Goal: Task Accomplishment & Management: Use online tool/utility

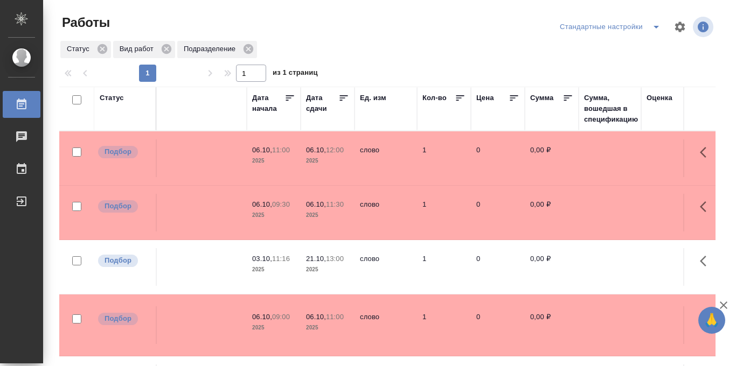
scroll to position [0, 493]
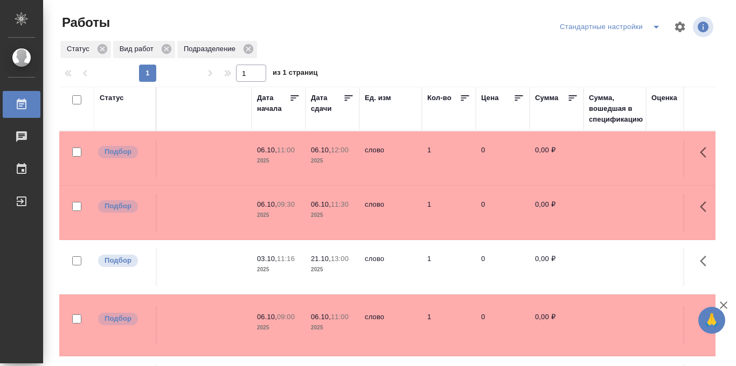
click at [347, 96] on icon at bounding box center [349, 97] width 8 height 5
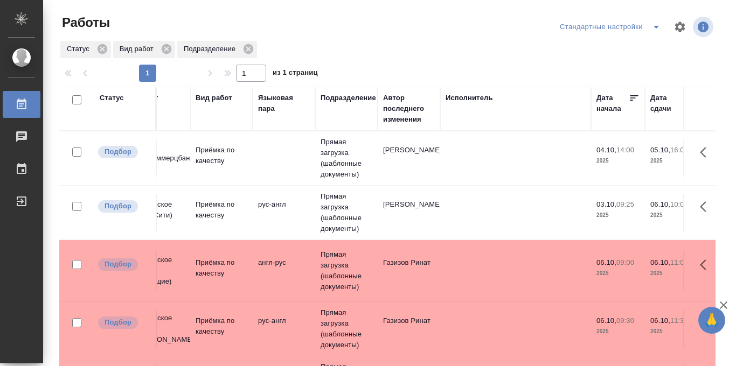
scroll to position [0, 151]
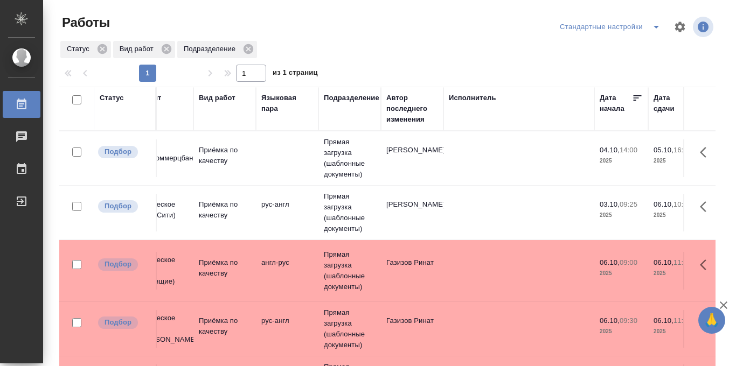
click at [276, 157] on td at bounding box center [287, 158] width 62 height 38
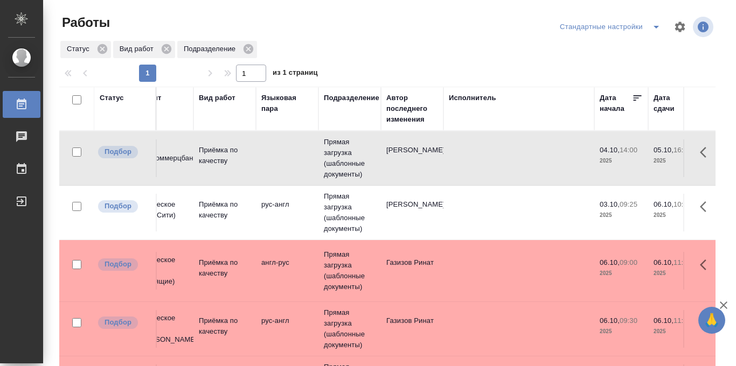
scroll to position [27, 151]
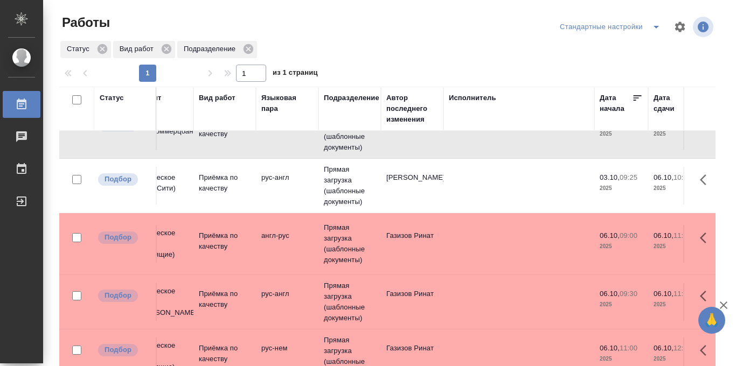
click at [335, 181] on td "Прямая загрузка (шаблонные документы)" at bounding box center [349, 186] width 62 height 54
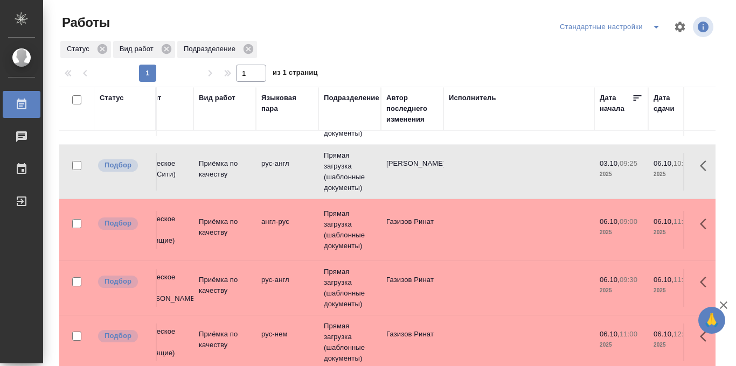
scroll to position [45, 151]
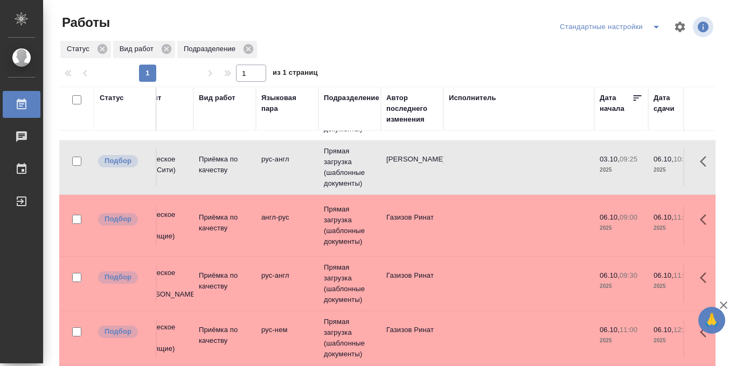
click at [394, 237] on td "Газизов Ринат" at bounding box center [412, 226] width 62 height 38
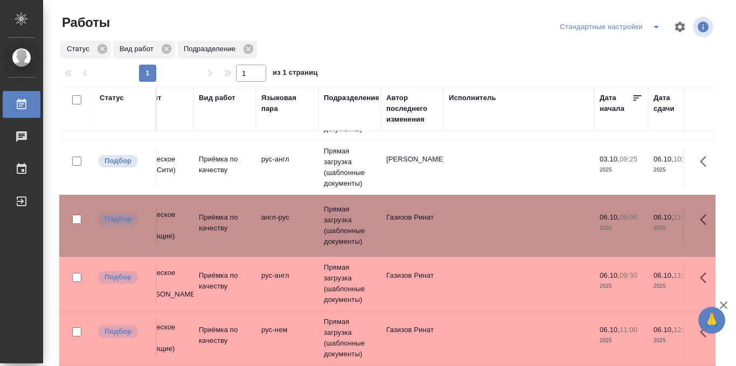
scroll to position [114, 0]
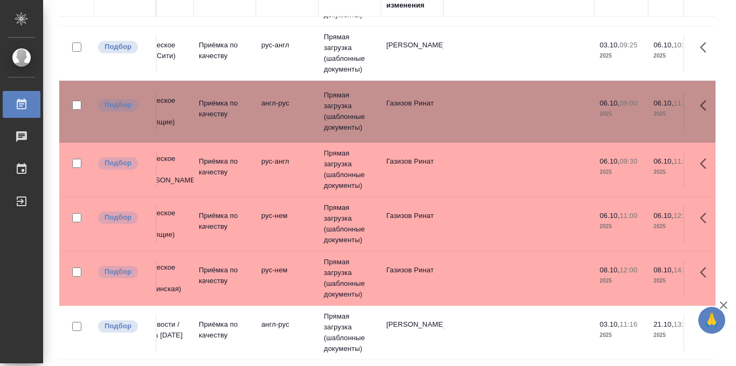
click at [296, 324] on td "англ-рус" at bounding box center [287, 333] width 62 height 38
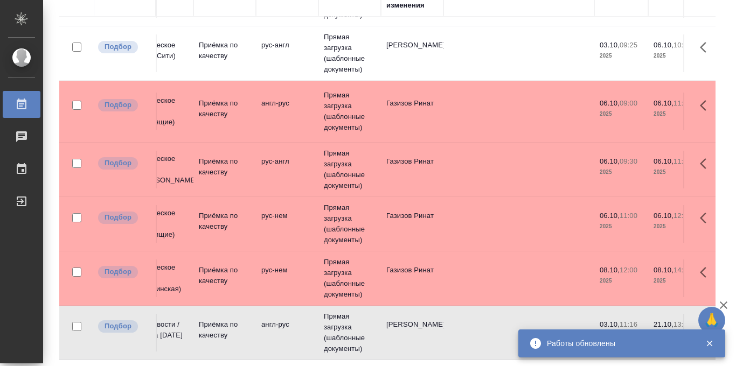
click at [353, 223] on td "Прямая загрузка (шаблонные документы)" at bounding box center [349, 224] width 62 height 54
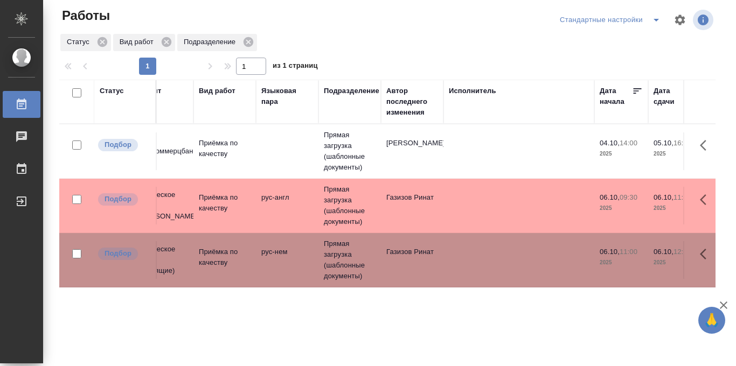
scroll to position [0, 0]
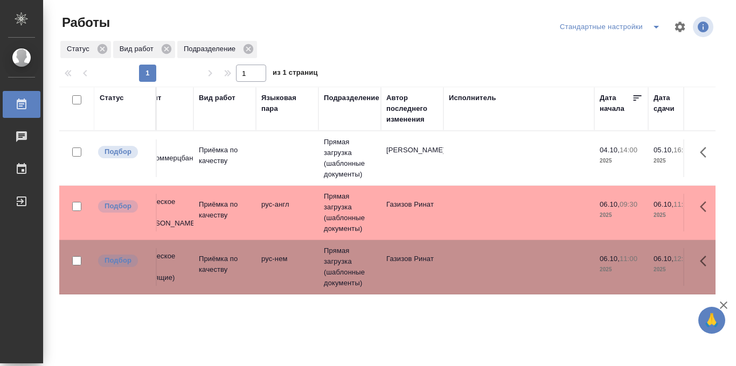
click at [436, 169] on td "Chernova Anna" at bounding box center [412, 158] width 62 height 38
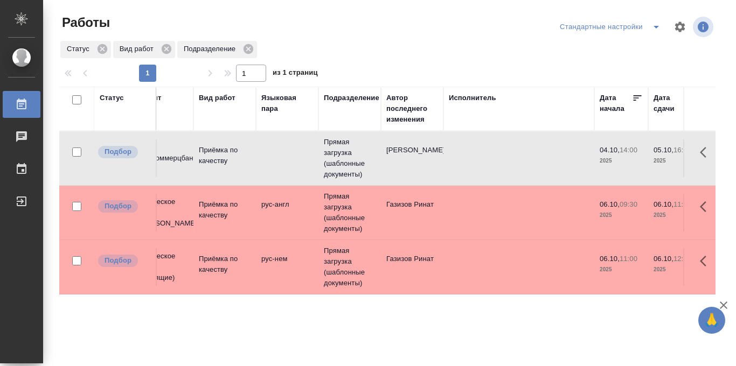
click at [436, 169] on td "Chernova Anna" at bounding box center [412, 158] width 62 height 38
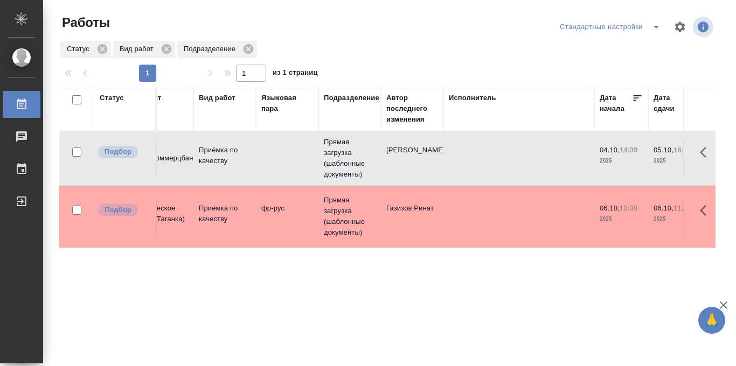
click at [343, 216] on td "Прямая загрузка (шаблонные документы)" at bounding box center [349, 217] width 62 height 54
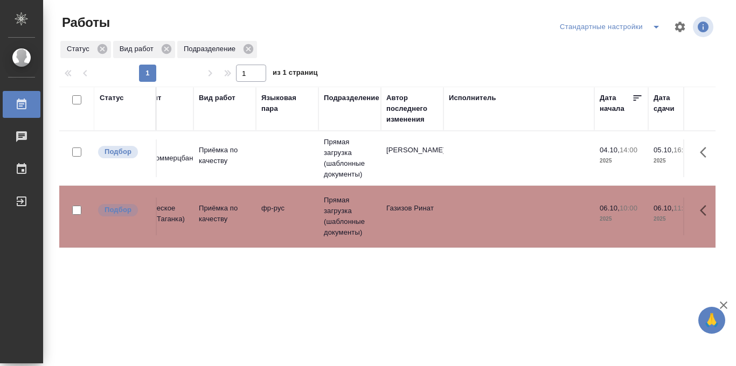
click at [343, 216] on td "Прямая загрузка (шаблонные документы)" at bounding box center [349, 217] width 62 height 54
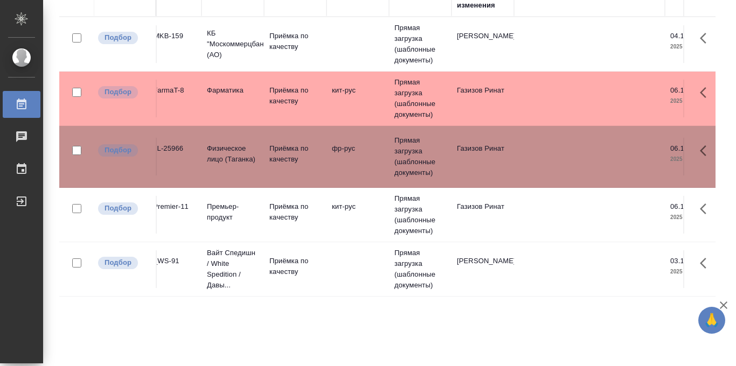
scroll to position [0, 72]
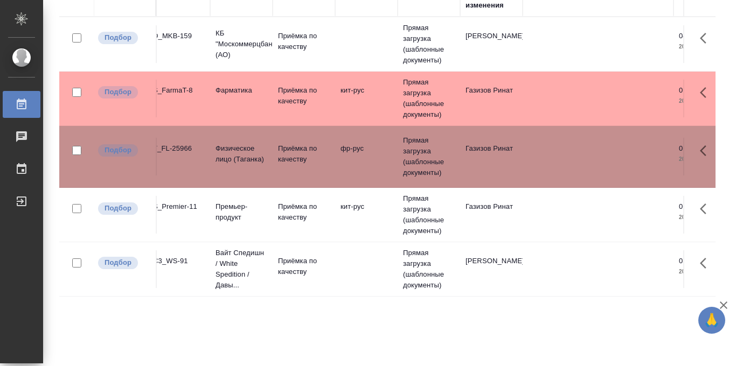
click at [344, 265] on td at bounding box center [366, 269] width 62 height 38
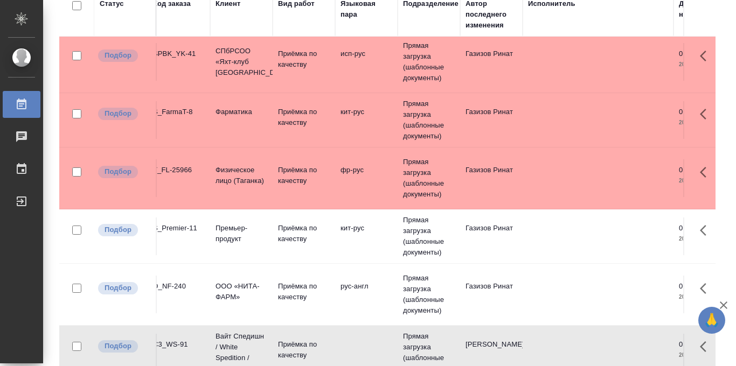
scroll to position [114, 0]
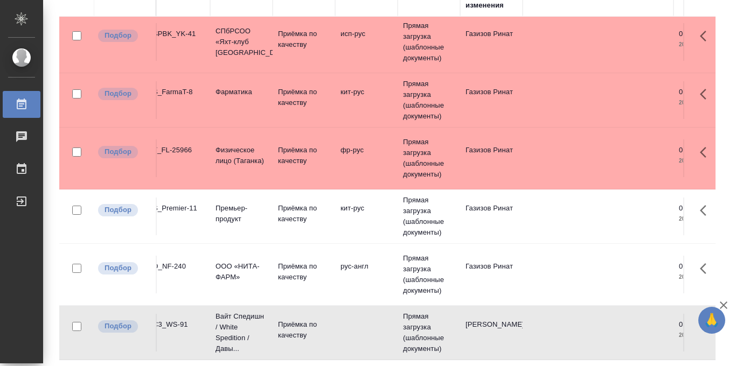
click at [362, 281] on td "рус-англ" at bounding box center [366, 275] width 62 height 38
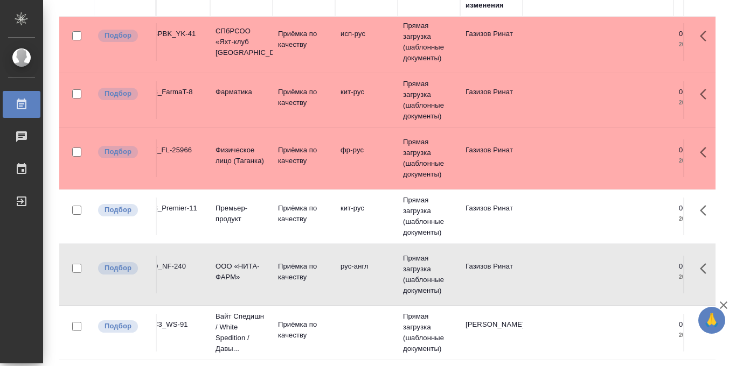
scroll to position [0, 72]
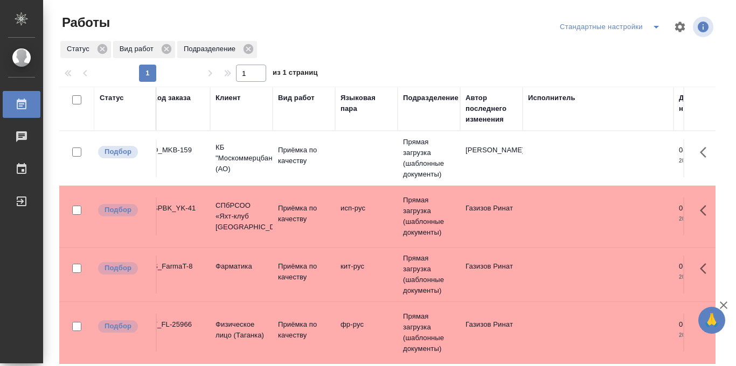
click at [352, 232] on td "исп-рус" at bounding box center [366, 217] width 62 height 38
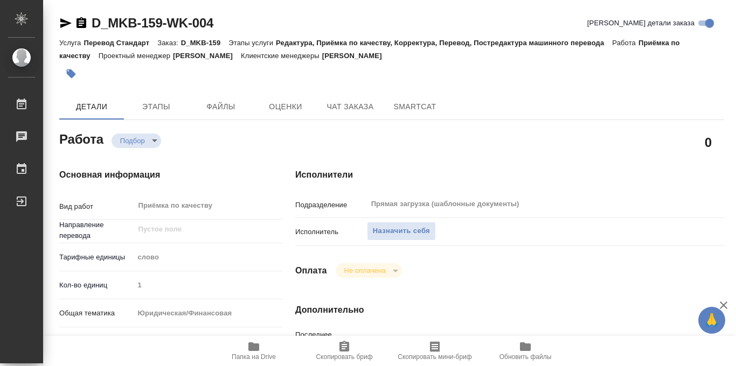
type textarea "x"
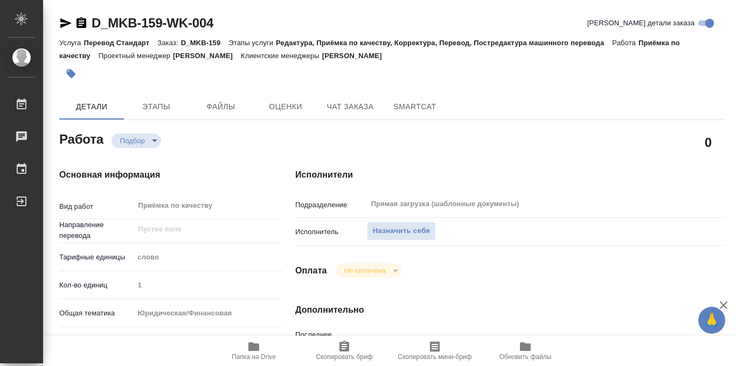
type textarea "x"
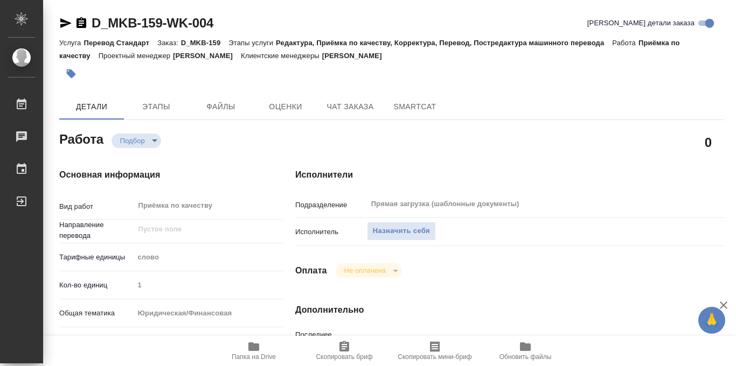
scroll to position [13, 0]
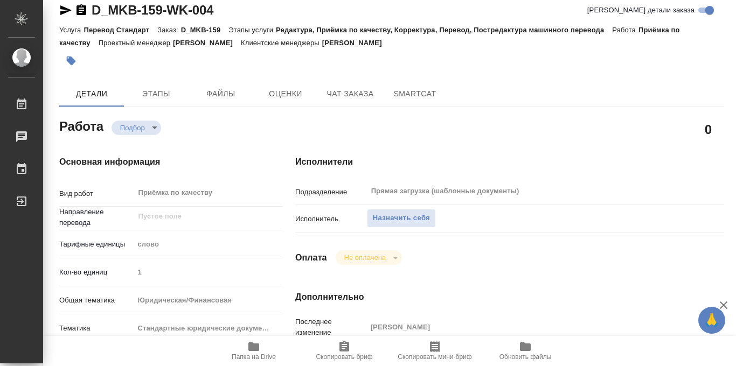
type textarea "x"
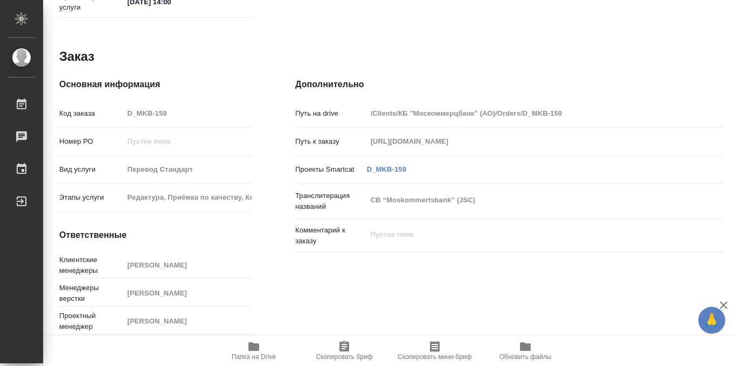
scroll to position [574, 0]
click at [257, 348] on icon "button" at bounding box center [253, 346] width 11 height 9
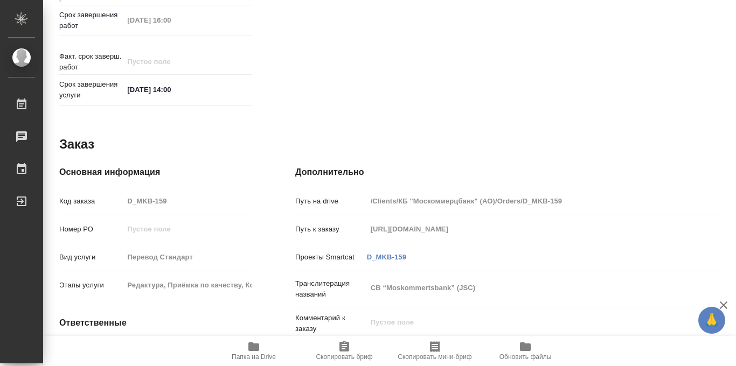
scroll to position [574, 0]
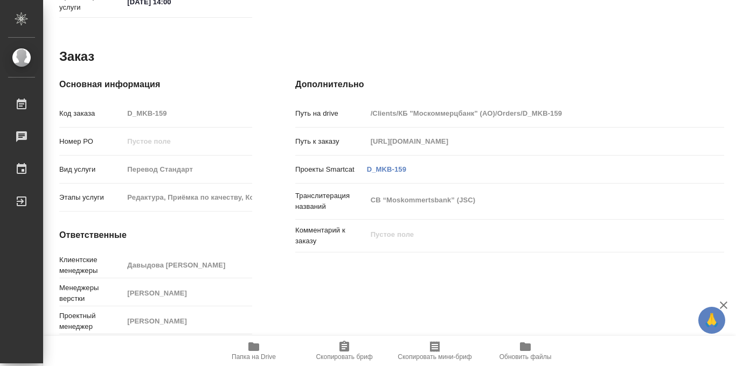
click at [245, 352] on span "Папка на Drive" at bounding box center [254, 350] width 78 height 20
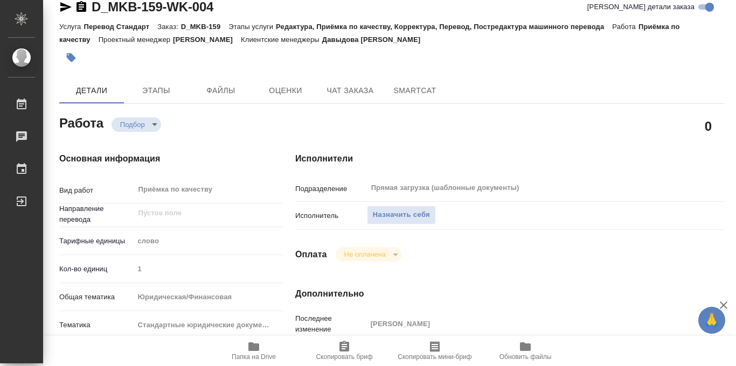
scroll to position [0, 0]
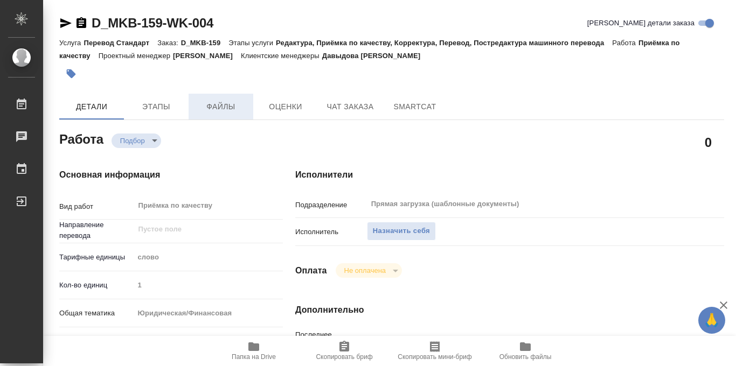
click at [226, 112] on span "Файлы" at bounding box center [221, 106] width 52 height 13
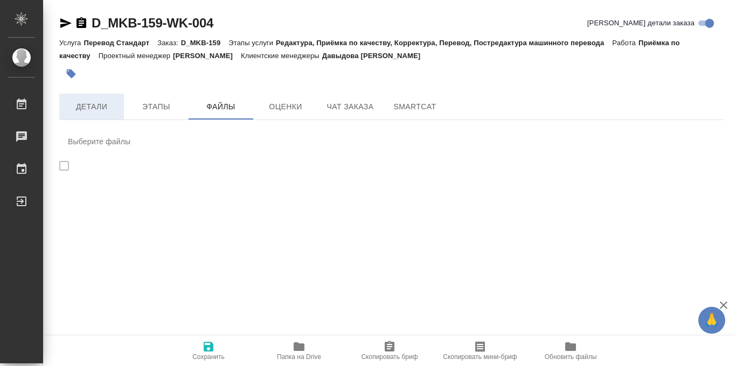
click at [96, 101] on span "Детали" at bounding box center [92, 106] width 52 height 13
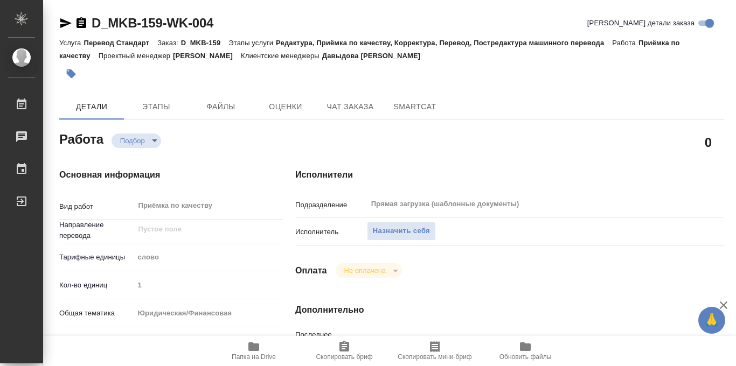
type textarea "x"
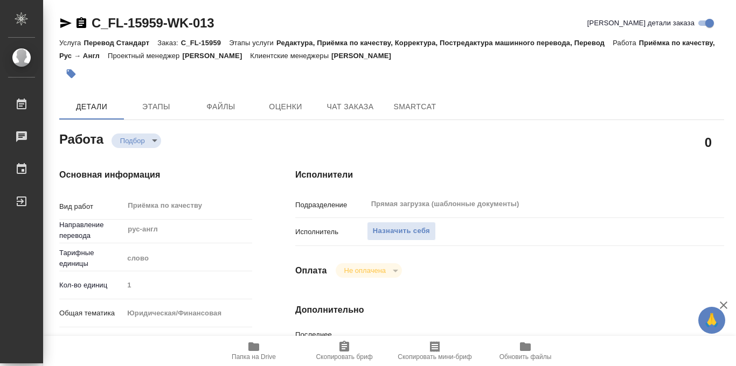
type textarea "x"
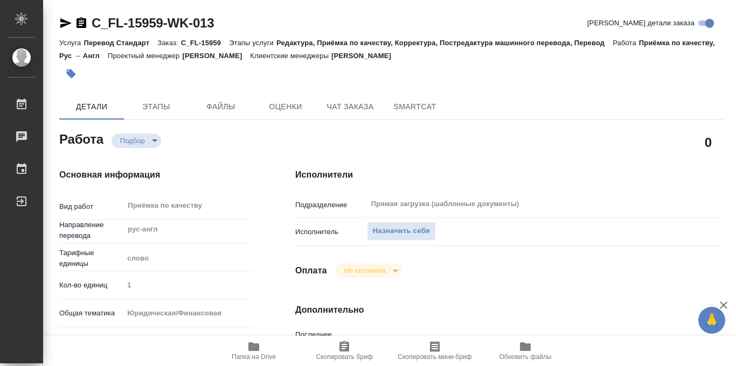
type textarea "x"
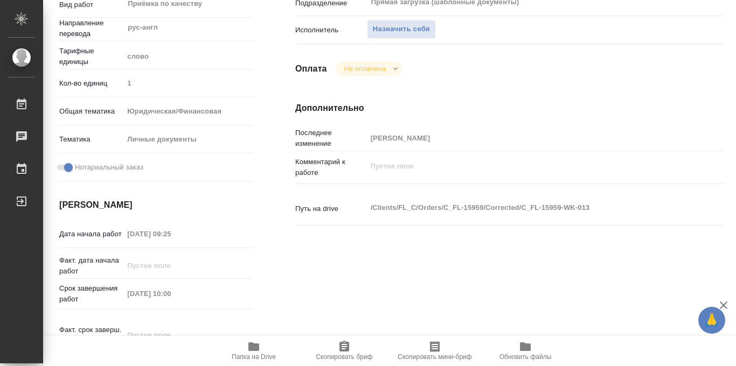
type textarea "x"
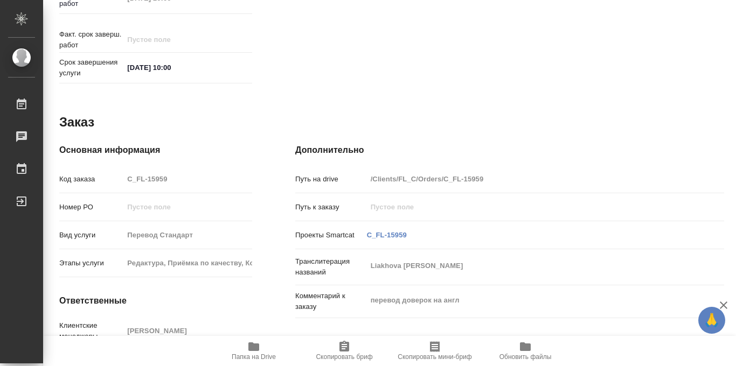
scroll to position [574, 0]
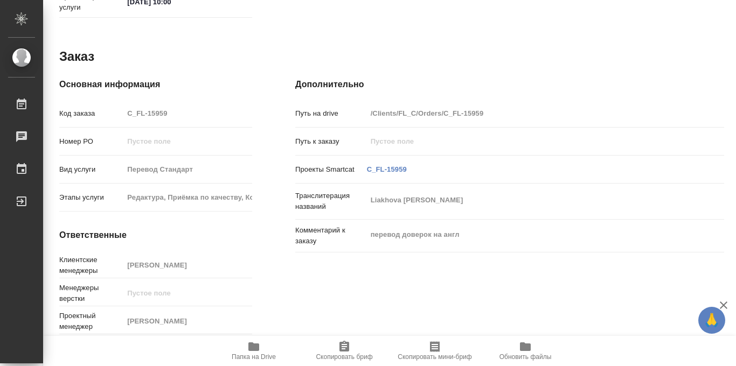
click at [250, 350] on icon "button" at bounding box center [253, 346] width 11 height 9
click at [250, 355] on span "Папка на Drive" at bounding box center [254, 357] width 44 height 8
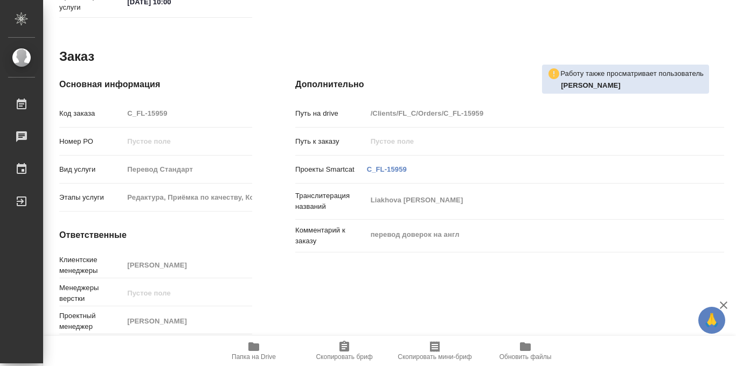
click at [252, 349] on icon "button" at bounding box center [253, 346] width 11 height 9
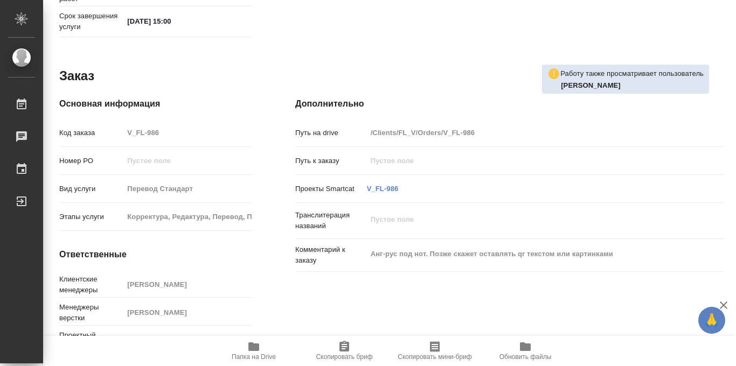
scroll to position [574, 0]
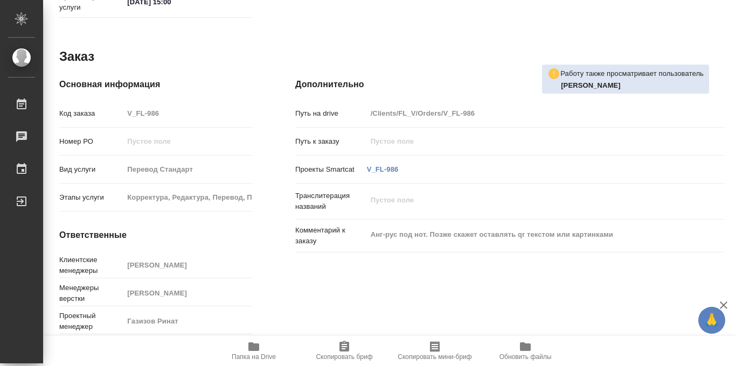
click at [247, 348] on icon "button" at bounding box center [253, 346] width 13 height 13
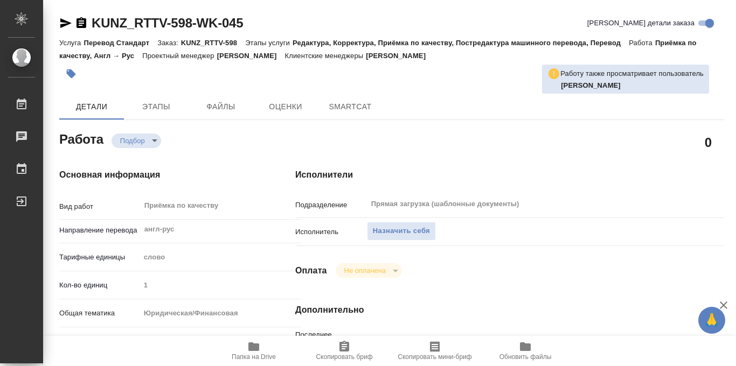
type textarea "x"
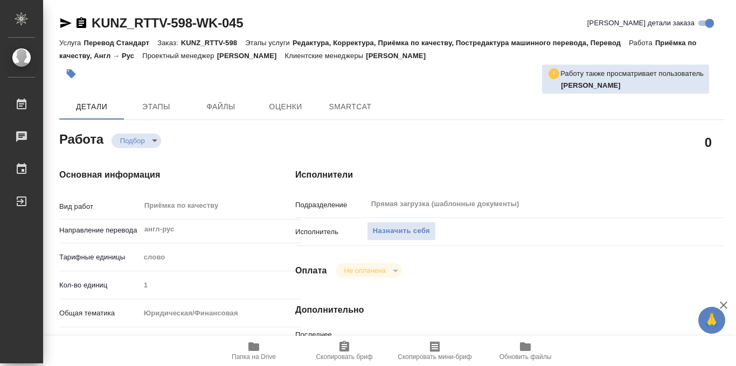
type textarea "x"
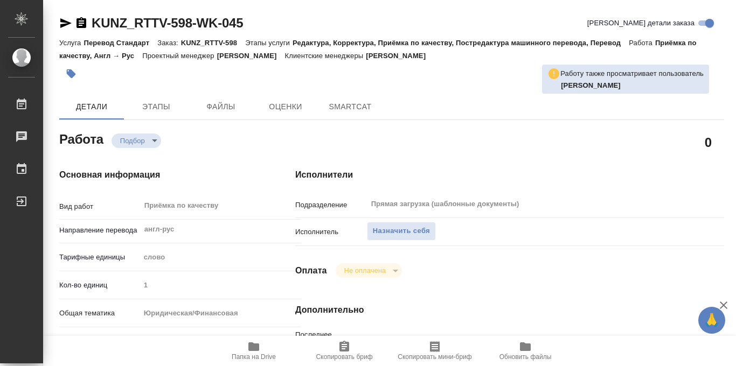
type textarea "x"
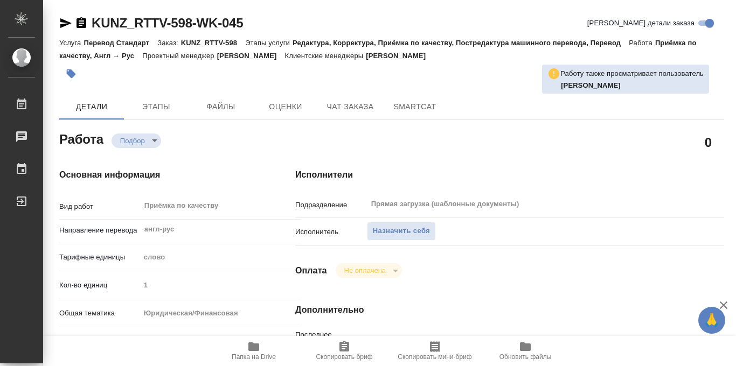
type textarea "x"
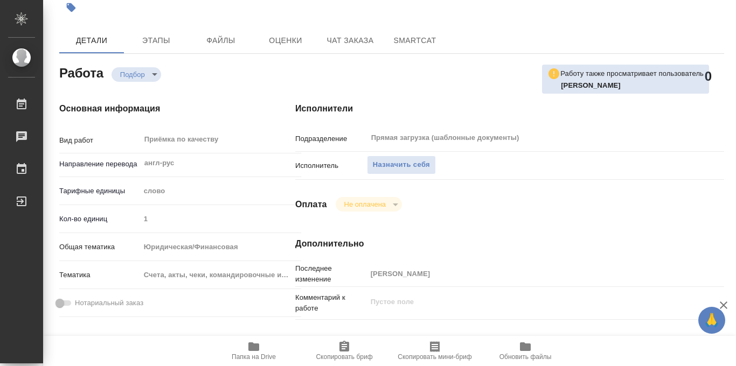
type textarea "x"
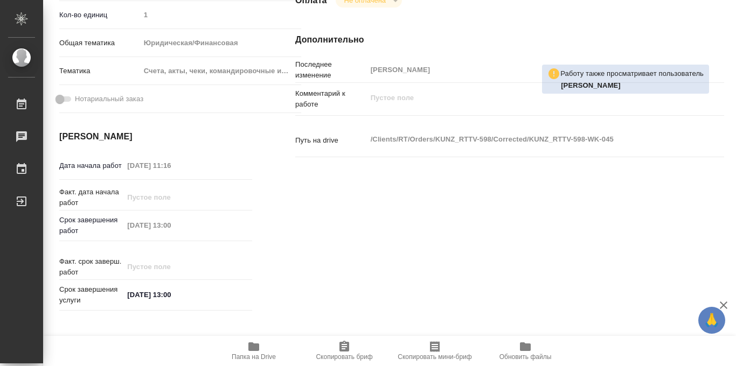
scroll to position [574, 0]
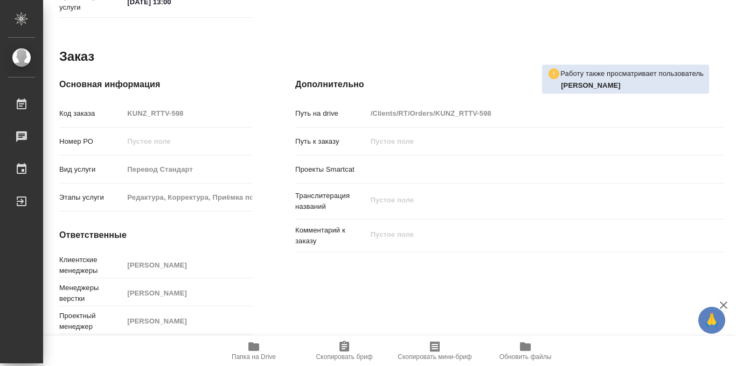
click at [252, 349] on icon "button" at bounding box center [253, 346] width 11 height 9
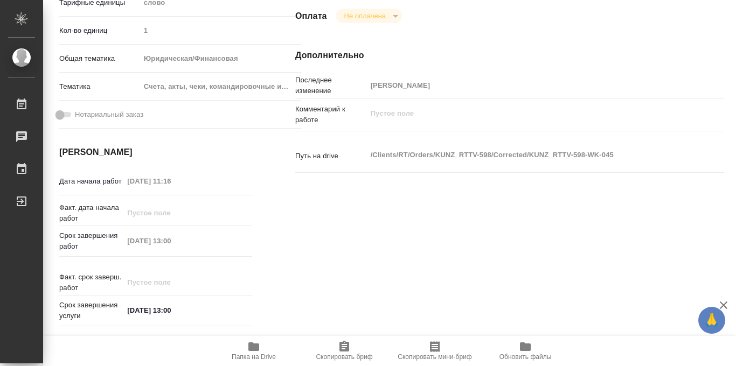
scroll to position [0, 0]
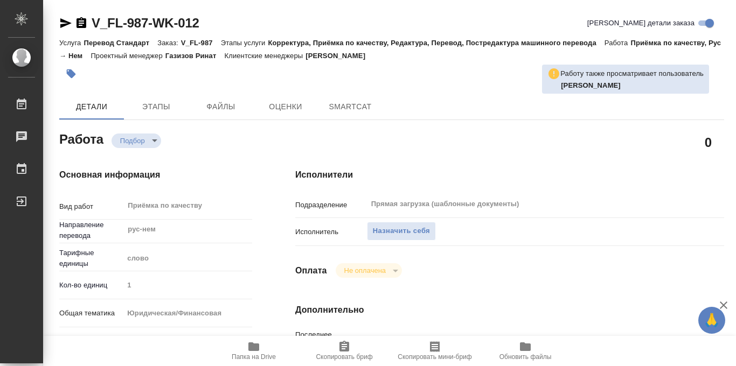
type textarea "x"
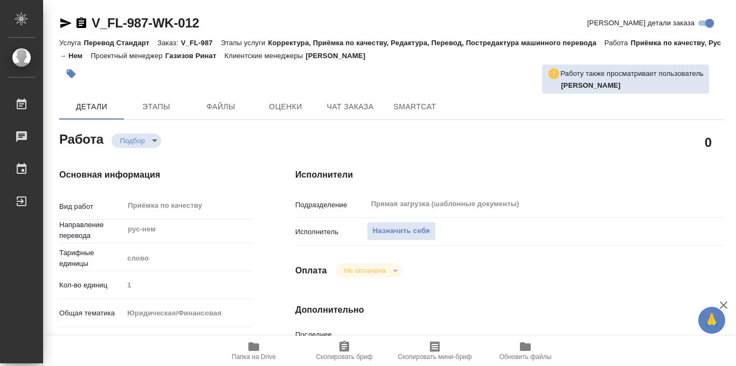
type textarea "x"
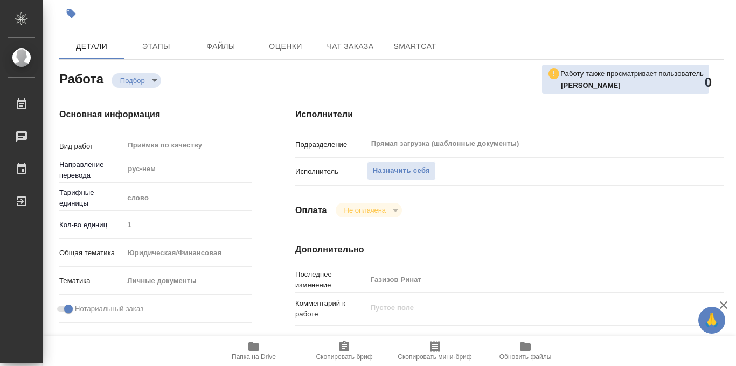
type textarea "x"
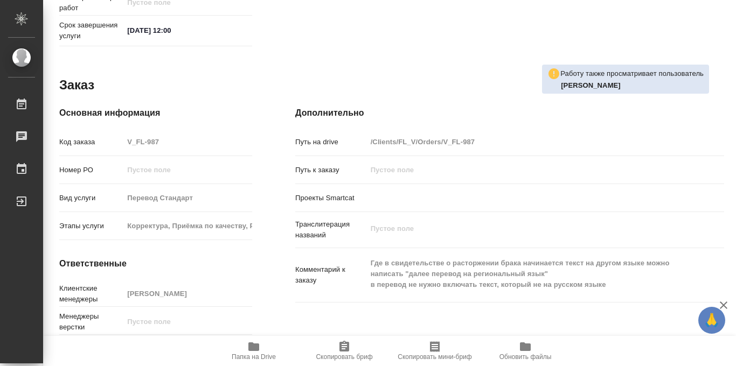
scroll to position [574, 0]
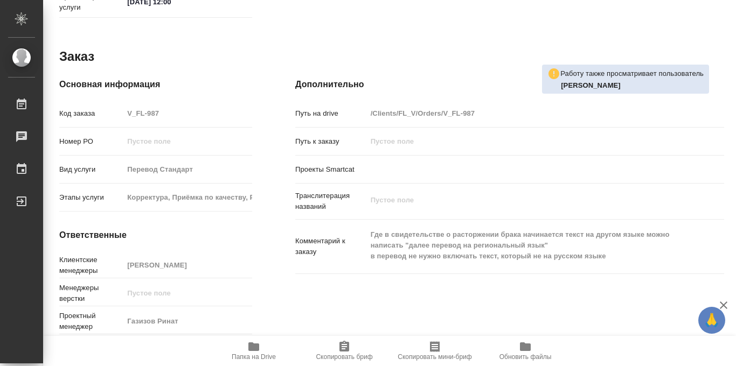
click at [247, 351] on icon "button" at bounding box center [253, 346] width 13 height 13
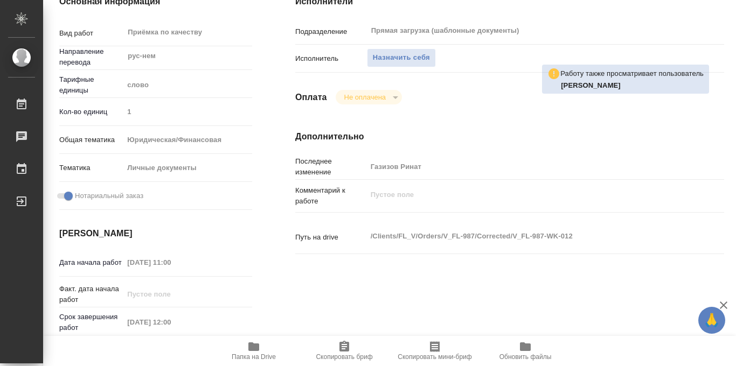
scroll to position [0, 0]
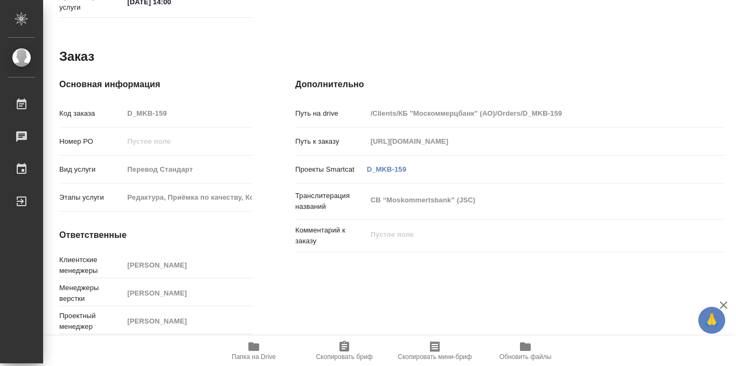
scroll to position [574, 0]
click at [253, 352] on icon "button" at bounding box center [253, 346] width 13 height 13
click at [253, 355] on span "Папка на Drive" at bounding box center [254, 357] width 44 height 8
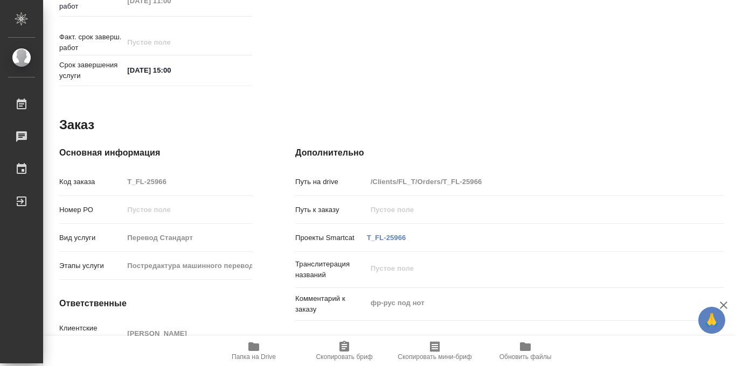
scroll to position [574, 0]
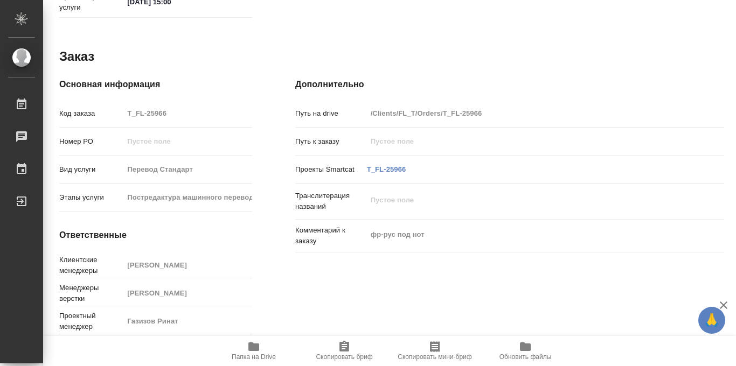
click at [255, 351] on icon "button" at bounding box center [253, 346] width 11 height 9
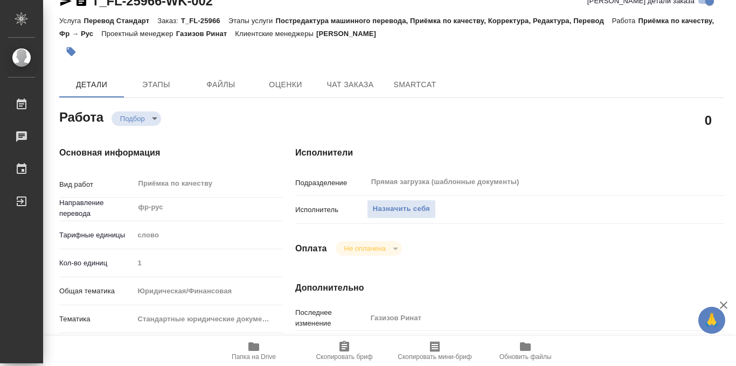
scroll to position [0, 0]
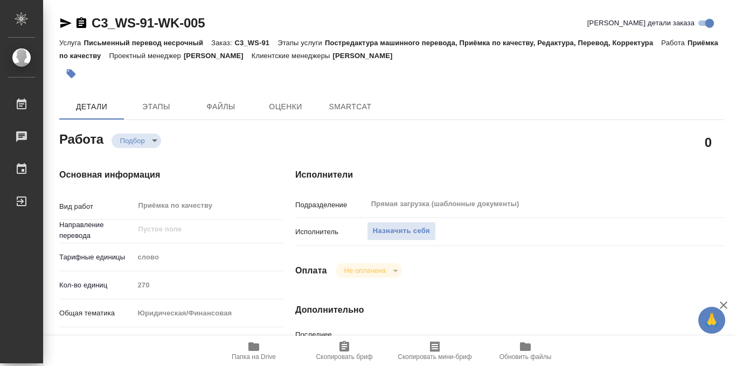
type textarea "x"
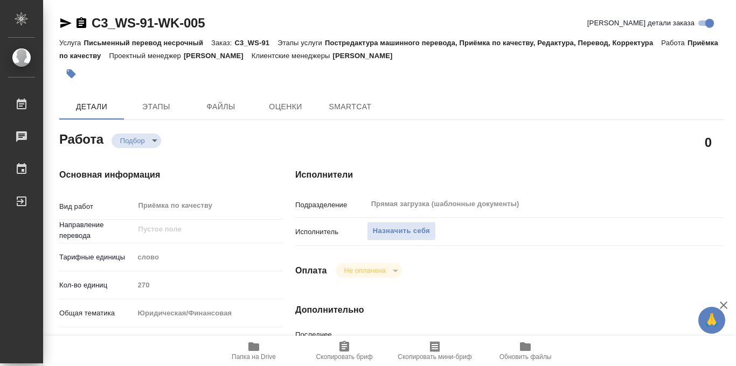
type textarea "x"
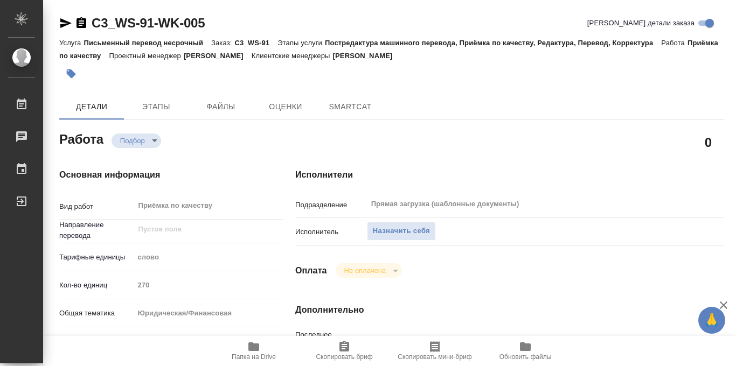
type textarea "x"
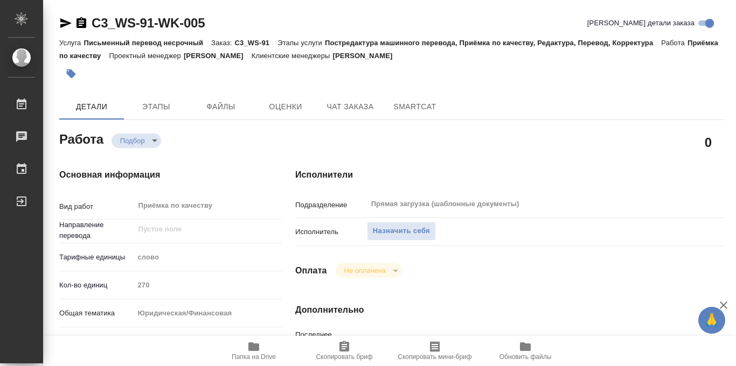
type textarea "x"
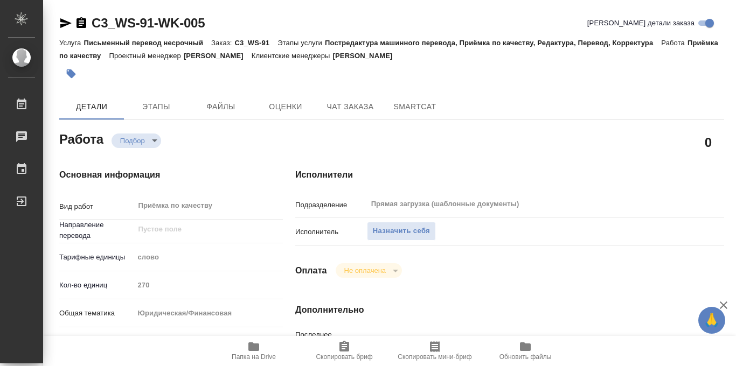
type textarea "x"
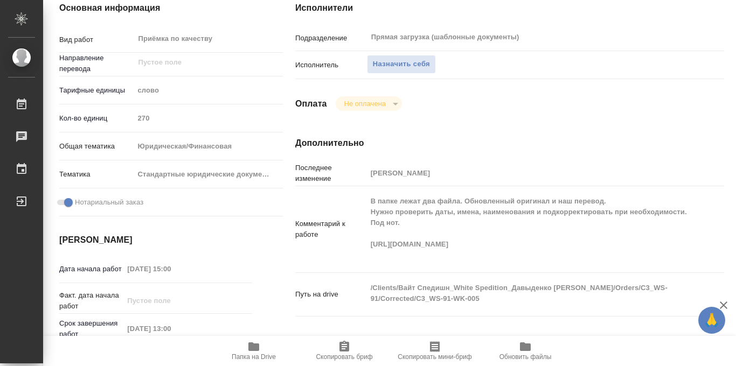
scroll to position [181, 0]
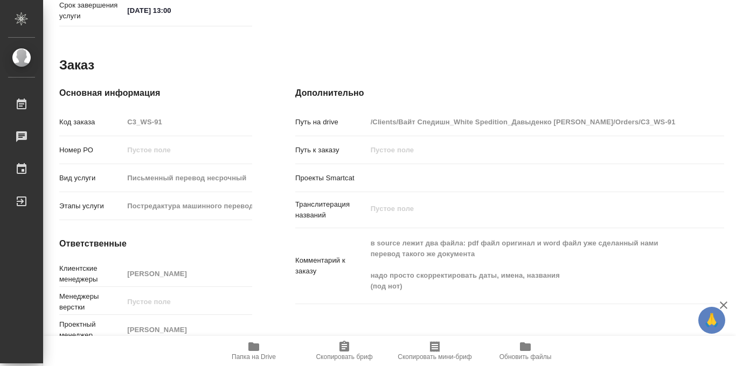
click at [278, 268] on div "Дополнительно Путь на drive /Clients/Вайт Спедишн_White Spedition_Давыденко [PE…" at bounding box center [510, 217] width 472 height 304
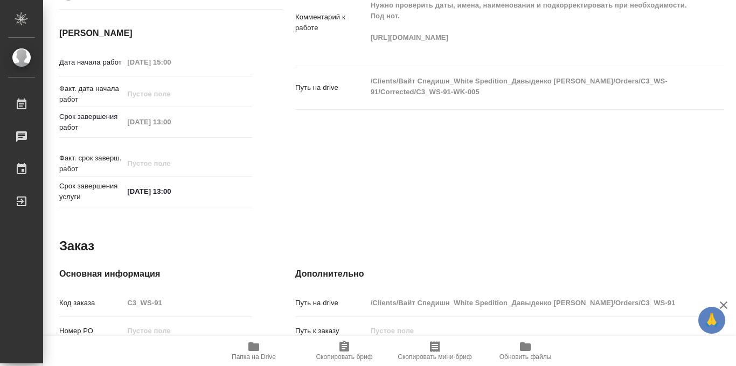
scroll to position [574, 0]
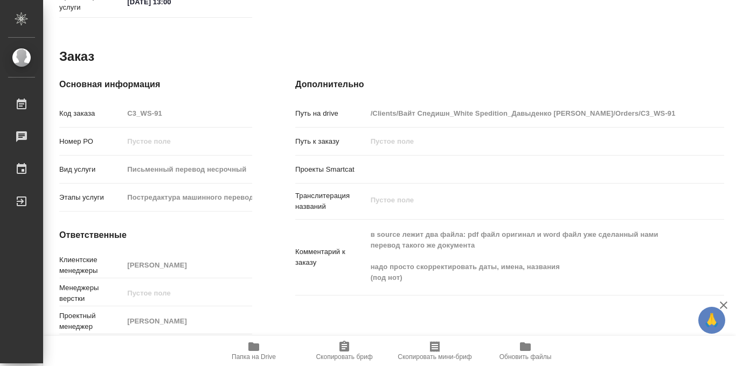
click at [257, 347] on icon "button" at bounding box center [253, 346] width 11 height 9
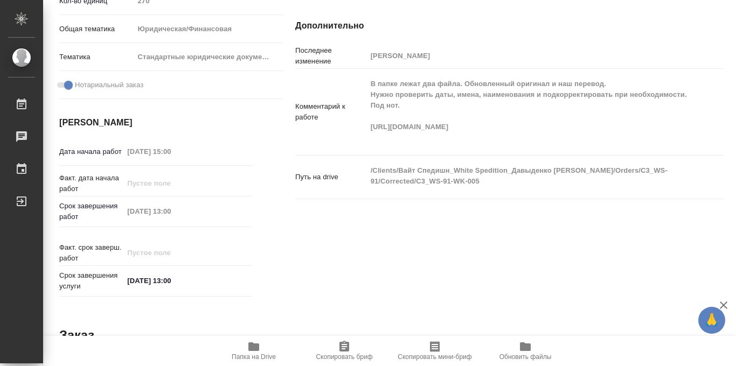
scroll to position [284, 0]
click at [265, 198] on div "Основная информация Вид работ [PERSON_NAME] по качеству x ​ Направление перевод…" at bounding box center [156, 93] width 236 height 460
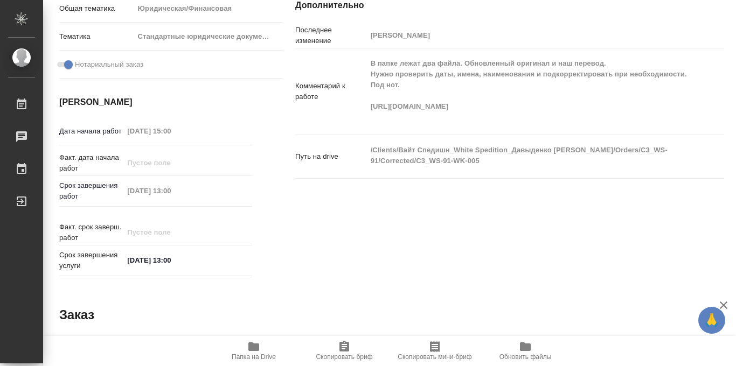
scroll to position [306, 0]
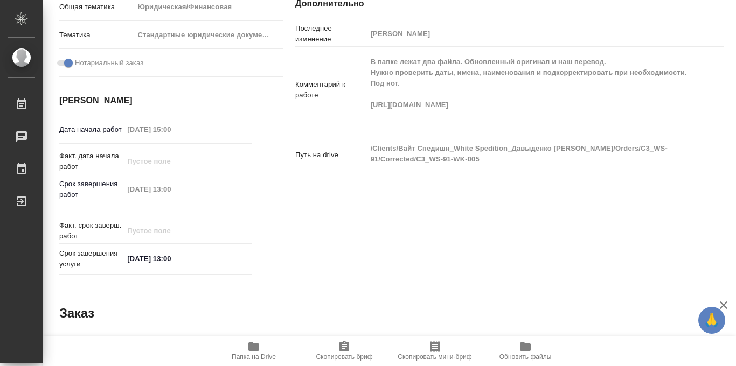
click at [245, 353] on span "Папка на Drive" at bounding box center [254, 357] width 44 height 8
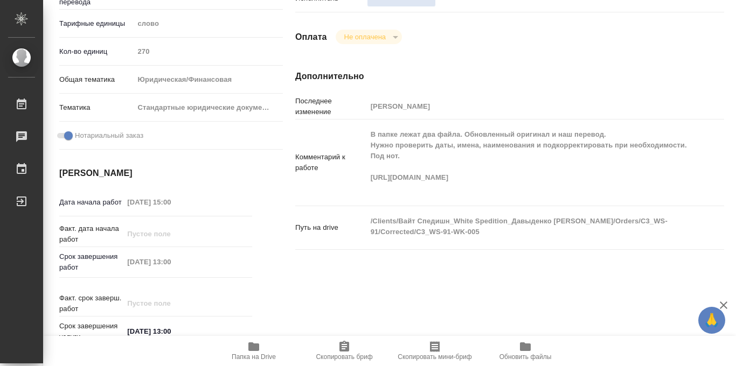
scroll to position [217, 0]
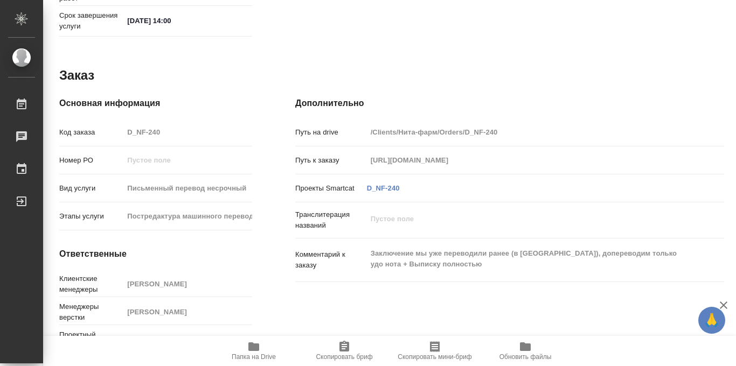
scroll to position [574, 0]
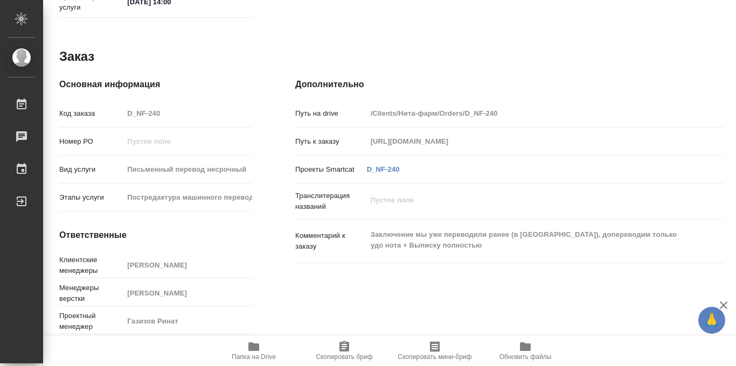
click at [242, 354] on span "Папка на Drive" at bounding box center [254, 357] width 44 height 8
click at [249, 346] on icon "button" at bounding box center [253, 346] width 11 height 9
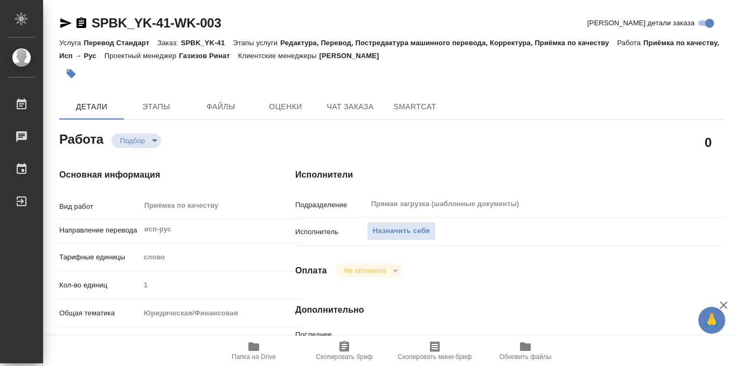
scroll to position [574, 0]
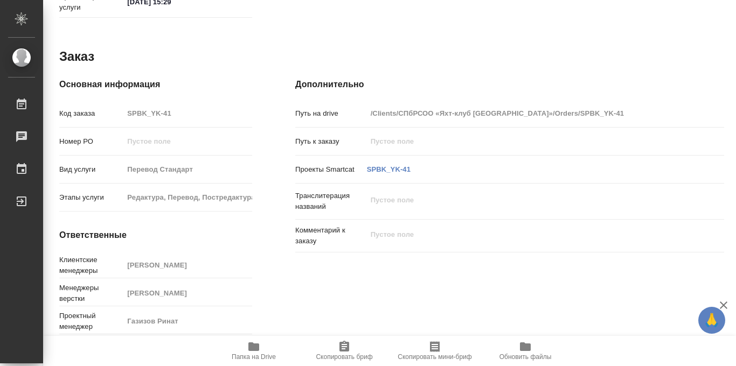
click at [248, 347] on icon "button" at bounding box center [253, 346] width 11 height 9
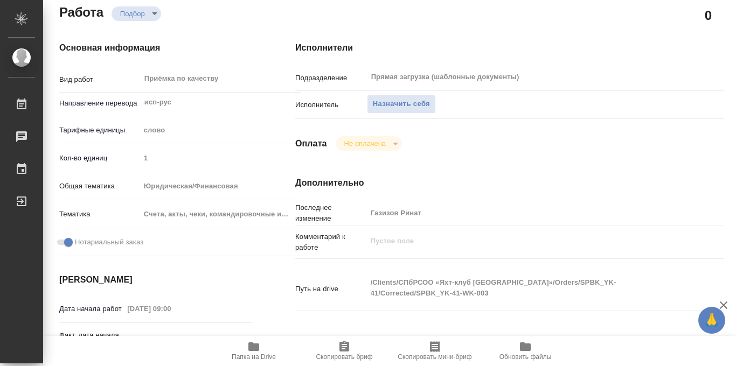
scroll to position [0, 0]
